Goal: Task Accomplishment & Management: Use online tool/utility

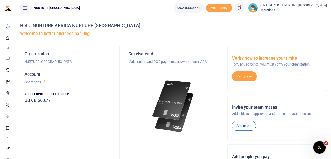
click at [242, 7] on icon at bounding box center [239, 8] width 5 height 6
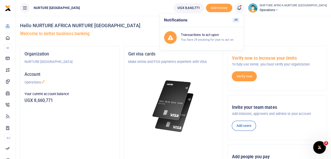
click at [115, 116] on div "Organization NURTURE [GEOGRAPHIC_DATA] Account Operations Your current account …" at bounding box center [69, 118] width 99 height 144
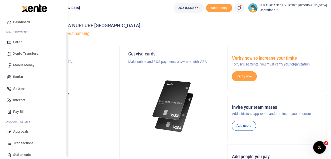
scroll to position [27, 0]
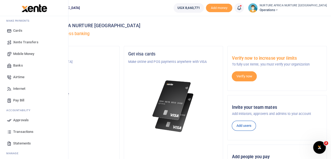
click at [23, 131] on span "Transactions" at bounding box center [23, 131] width 20 height 5
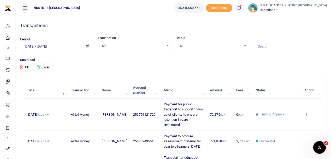
click at [61, 45] on input "07/21/2025 - 08/19/2025" at bounding box center [51, 46] width 62 height 9
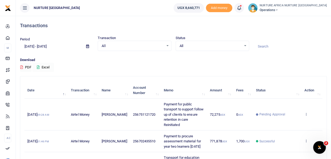
click at [47, 65] on button "Excel" at bounding box center [43, 67] width 22 height 9
click at [294, 9] on span "Operations" at bounding box center [293, 10] width 67 height 5
click at [251, 25] on h4 "Transactions" at bounding box center [173, 26] width 307 height 6
click at [43, 66] on button "Excel" at bounding box center [43, 67] width 22 height 9
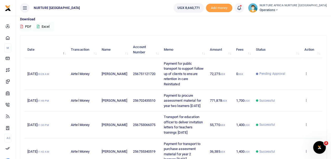
scroll to position [41, 0]
